Goal: Information Seeking & Learning: Find specific fact

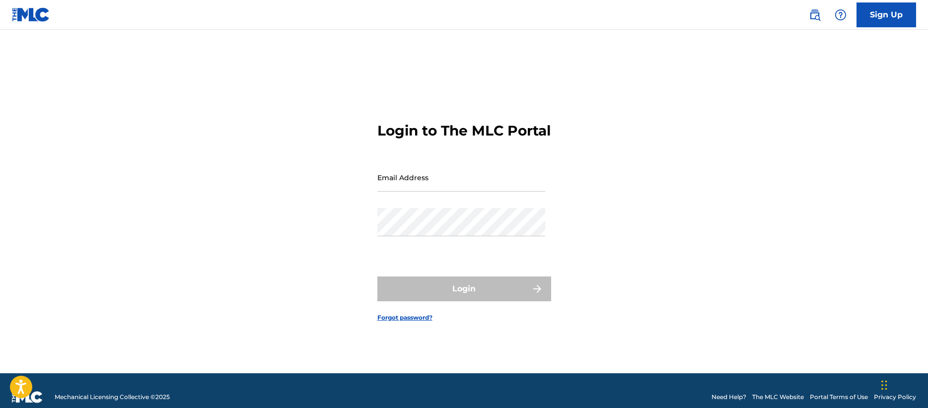
click at [824, 16] on link at bounding box center [814, 15] width 20 height 20
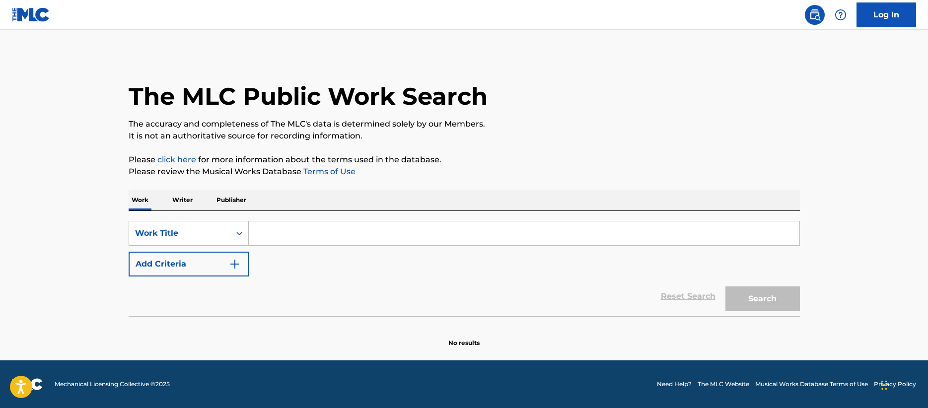
click at [249, 207] on div "Work Writer Publisher" at bounding box center [464, 200] width 671 height 21
click at [246, 206] on p "Publisher" at bounding box center [231, 200] width 36 height 21
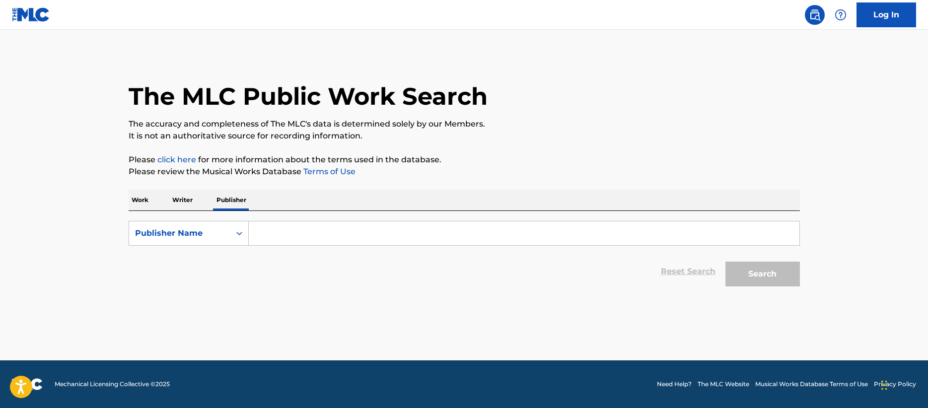
click at [312, 245] on input "Search Form" at bounding box center [524, 233] width 550 height 24
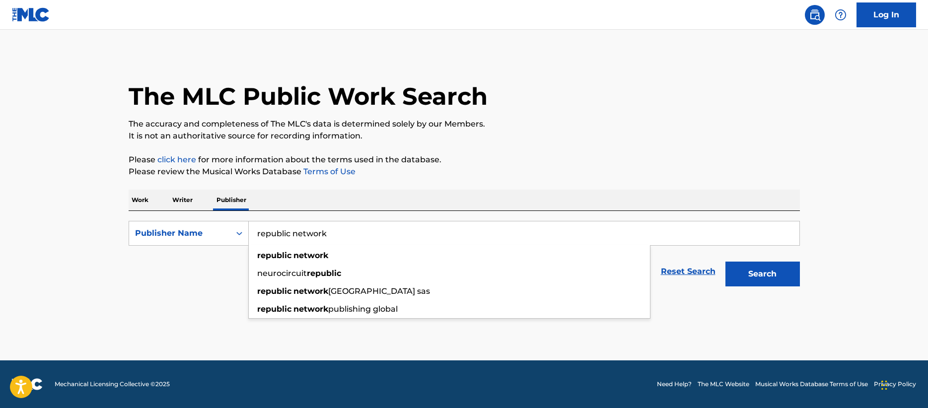
type input "republic network"
click at [725, 262] on button "Search" at bounding box center [762, 274] width 74 height 25
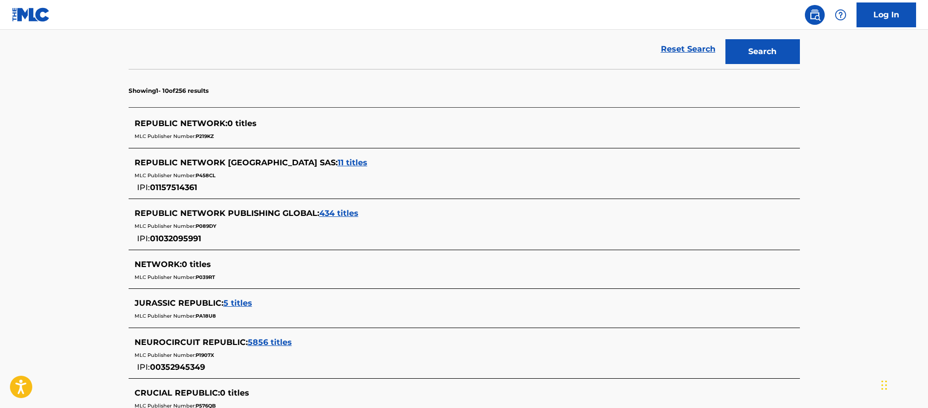
scroll to position [161, 0]
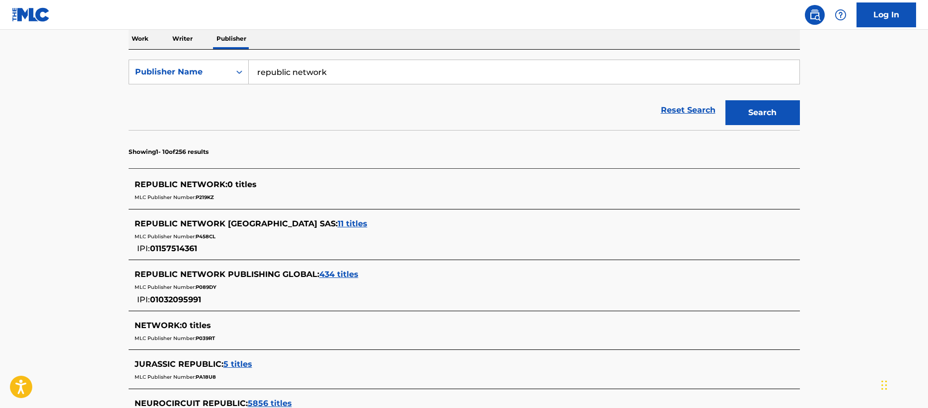
click at [330, 277] on span "434 titles" at bounding box center [338, 273] width 39 height 9
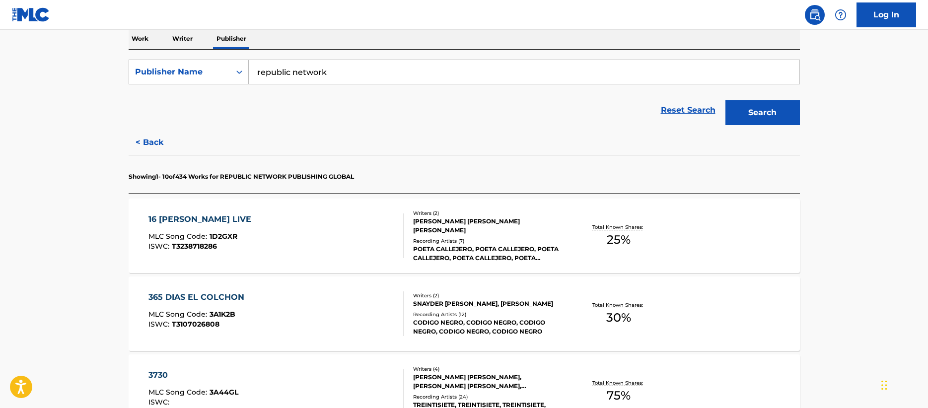
click at [319, 209] on div "16 [PERSON_NAME] LIVE MLC Song Code : 1D2GXR ISWC : T3238718286 Writers ( 2 ) […" at bounding box center [464, 236] width 671 height 74
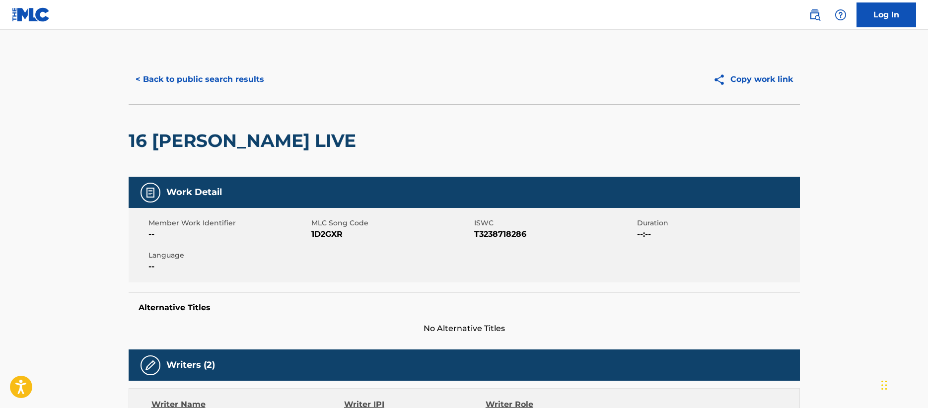
click at [203, 88] on button "< Back to public search results" at bounding box center [200, 79] width 142 height 25
